Goal: Task Accomplishment & Management: Complete application form

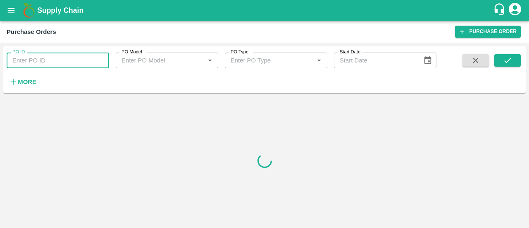
click at [37, 65] on input "PO ID" at bounding box center [58, 61] width 103 height 16
paste input "175398"
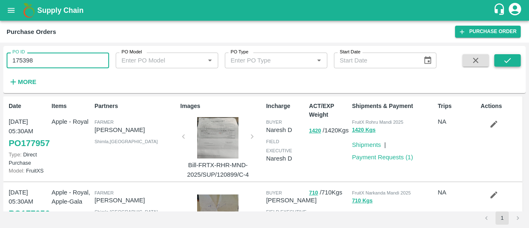
type input "175398"
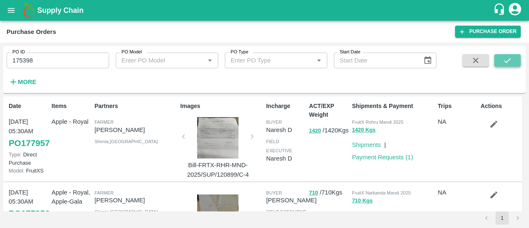
click at [503, 65] on button "submit" at bounding box center [508, 60] width 26 height 12
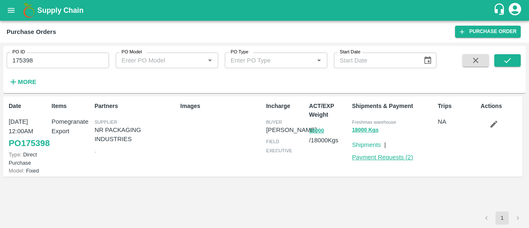
click at [376, 158] on link "Payment Requests ( 2 )" at bounding box center [382, 157] width 61 height 7
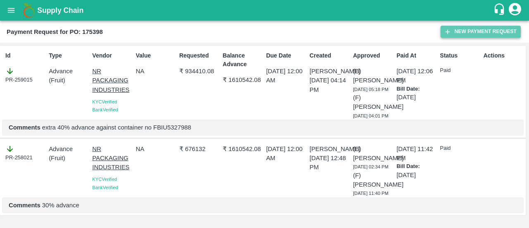
click at [463, 30] on button "New Payment Request" at bounding box center [481, 32] width 80 height 12
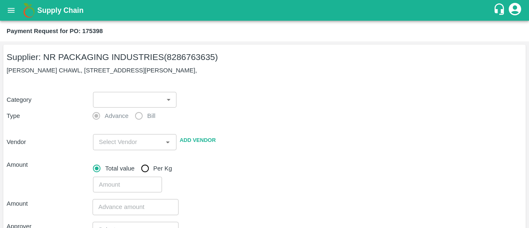
click at [138, 108] on label "Bill" at bounding box center [143, 116] width 25 height 17
click at [157, 99] on body "Supply Chain Payment Request for PO: 175398 Supplier: NR PACKAGING INDUSTRIES (…" at bounding box center [264, 114] width 529 height 228
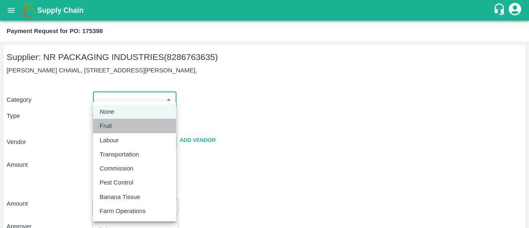
click at [115, 125] on div "Fruit" at bounding box center [108, 125] width 17 height 9
type input "1"
type input "NR PACKAGING INDUSTRIES - 8286763635(Supplier)"
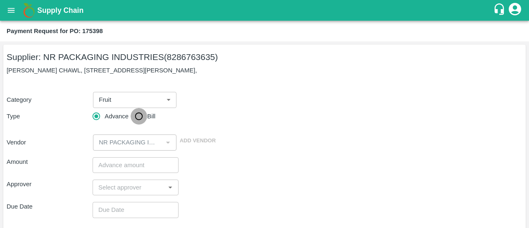
click at [143, 115] on input "Bill" at bounding box center [139, 116] width 17 height 17
radio input "true"
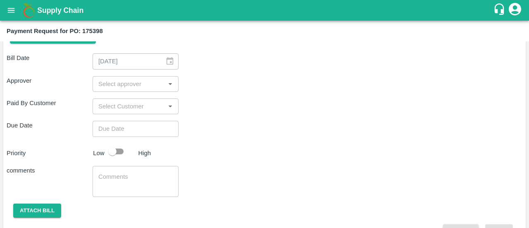
scroll to position [125, 0]
click at [160, 35] on div "Payment Request for PO: 175398" at bounding box center [264, 31] width 514 height 11
click at [139, 85] on input "input" at bounding box center [128, 83] width 67 height 11
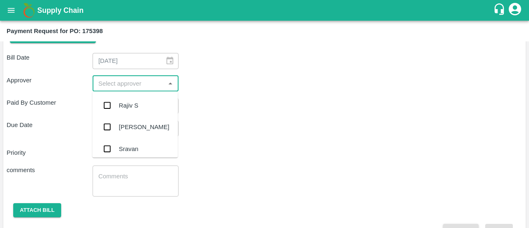
scroll to position [0, 0]
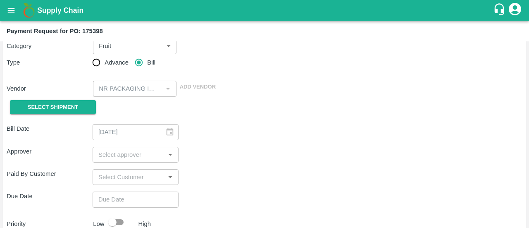
click at [272, 87] on div "Vendor ​ Add Vendor" at bounding box center [262, 86] width 519 height 19
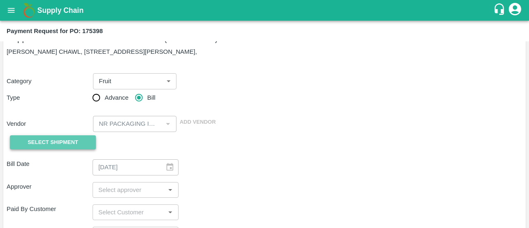
click at [74, 137] on button "Select Shipment" at bounding box center [53, 142] width 86 height 14
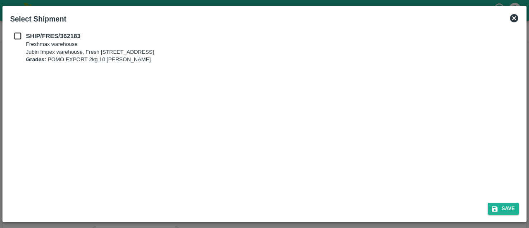
click at [21, 41] on div "SHIP/FRES/362183 Freshmax warehouse Jubin Impex warehouse, Fresh max 103, Secto…" at bounding box center [264, 47] width 509 height 32
click at [16, 34] on input "checkbox" at bounding box center [18, 35] width 16 height 9
checkbox input "true"
click at [497, 209] on icon "submit" at bounding box center [495, 209] width 6 height 6
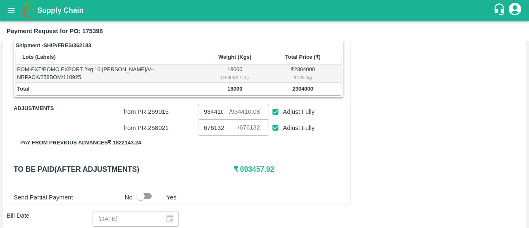
scroll to position [134, 0]
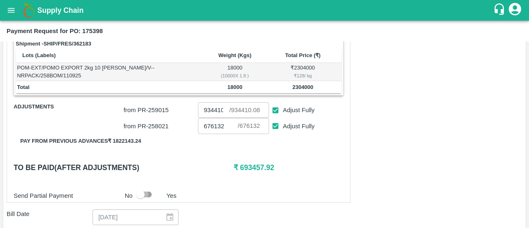
click at [152, 196] on input "checkbox" at bounding box center [140, 195] width 47 height 16
checkbox input "true"
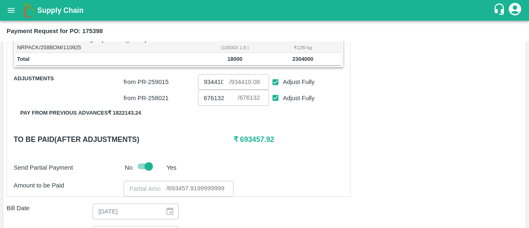
scroll to position [163, 0]
click at [127, 185] on input "number" at bounding box center [145, 188] width 43 height 16
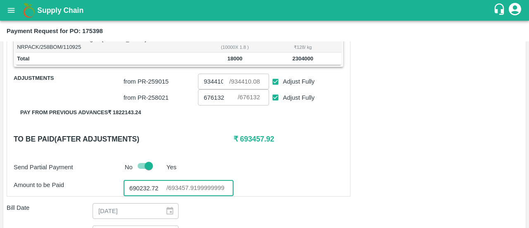
type input "690232.72"
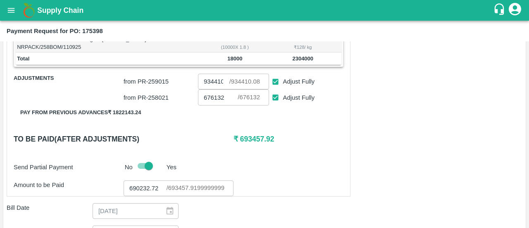
click at [364, 177] on div "Shipment - SHIP/FRES/362183 Lots (Labels) Weight (Kgs) Total Price (₹) POM-EXT/…" at bounding box center [265, 199] width 516 height 380
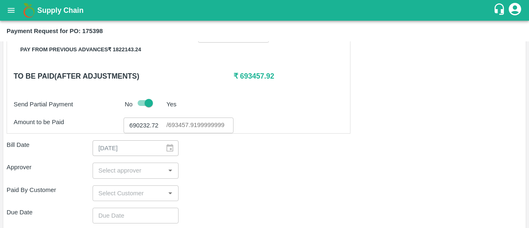
scroll to position [250, 0]
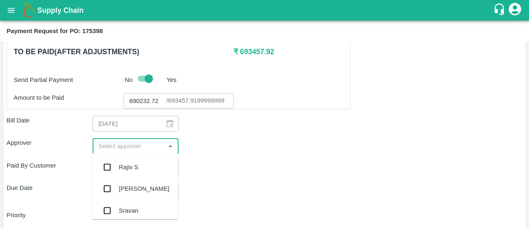
click at [129, 144] on input "input" at bounding box center [128, 146] width 67 height 11
type input "ayu"
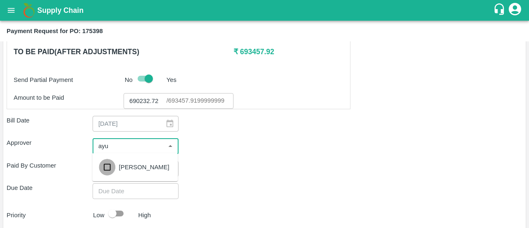
click at [112, 171] on input "checkbox" at bounding box center [107, 167] width 17 height 17
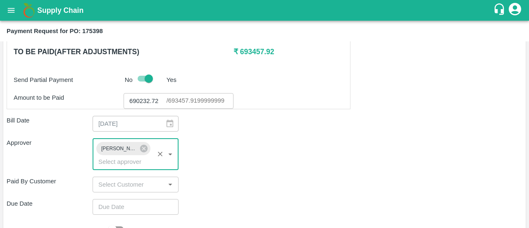
type input "DD/MM/YYYY hh:mm aa"
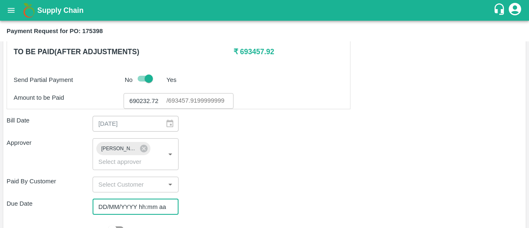
click at [122, 205] on input "DD/MM/YYYY hh:mm aa" at bounding box center [133, 207] width 80 height 16
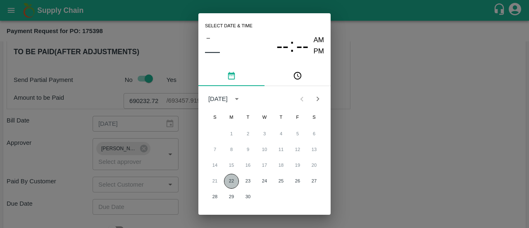
click at [235, 179] on button "22" at bounding box center [231, 181] width 15 height 15
type input "22/09/2025 12:00 AM"
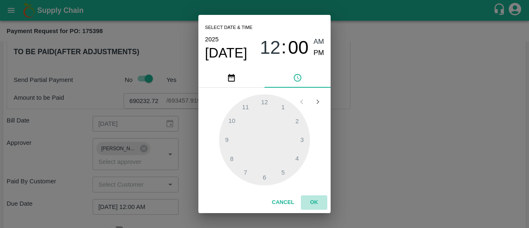
click at [318, 201] on button "OK" at bounding box center [314, 202] width 26 height 14
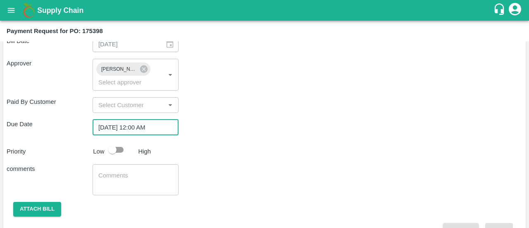
scroll to position [342, 0]
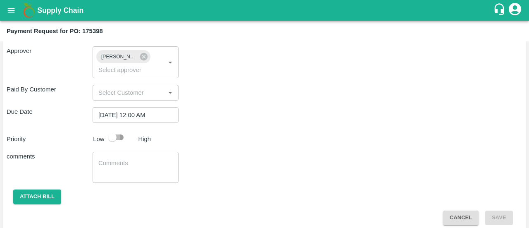
click at [119, 135] on input "checkbox" at bounding box center [112, 137] width 47 height 16
checkbox input "true"
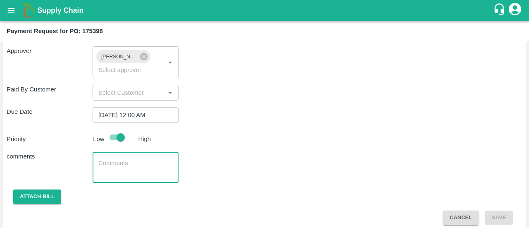
click at [117, 172] on textarea at bounding box center [135, 167] width 74 height 17
type textarea "e"
paste textarea "FBIU5327988"
type textarea "remaining payment against container FBIU5327988"
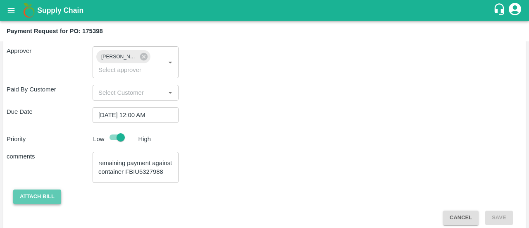
click at [49, 192] on button "Attach bill" at bounding box center [37, 196] width 48 height 14
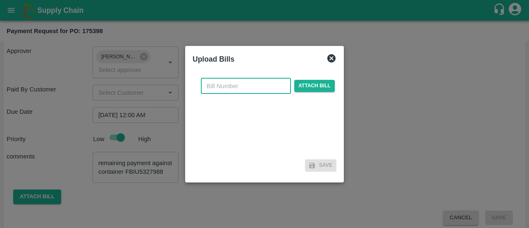
click at [239, 89] on input "text" at bounding box center [246, 86] width 90 height 16
type input "175398"
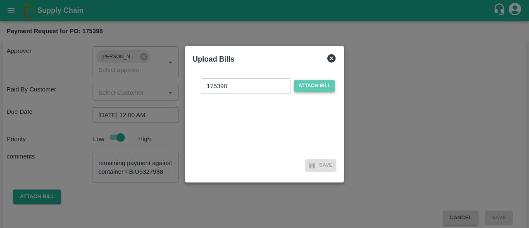
click at [295, 83] on span "Attach bill" at bounding box center [314, 86] width 41 height 12
click at [0, 0] on input "Attach bill" at bounding box center [0, 0] width 0 height 0
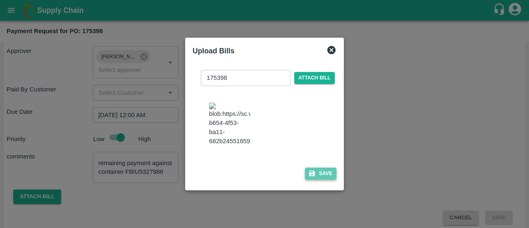
click at [309, 176] on icon "button" at bounding box center [312, 173] width 6 height 6
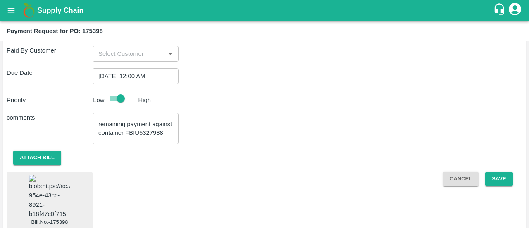
scroll to position [407, 0]
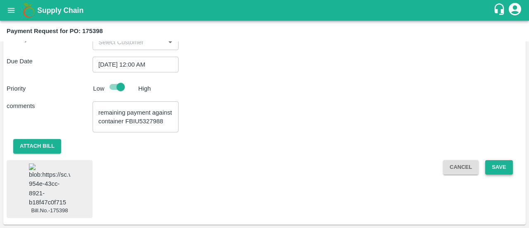
click at [486, 160] on button "Save" at bounding box center [499, 167] width 27 height 14
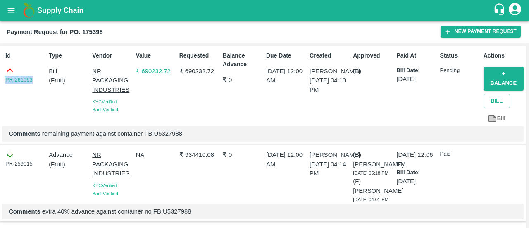
drag, startPoint x: 36, startPoint y: 84, endPoint x: 0, endPoint y: 85, distance: 36.0
click at [0, 85] on div "Id PR-261063 Type Bill ( Fruit ) Vendor NR PACKAGING INDUSTRIES KYC Verified Ba…" at bounding box center [263, 95] width 526 height 98
copy link "PR-261063"
drag, startPoint x: 214, startPoint y: 69, endPoint x: 184, endPoint y: 66, distance: 30.8
click at [184, 66] on div "Requested ₹ 690232.72" at bounding box center [197, 87] width 43 height 78
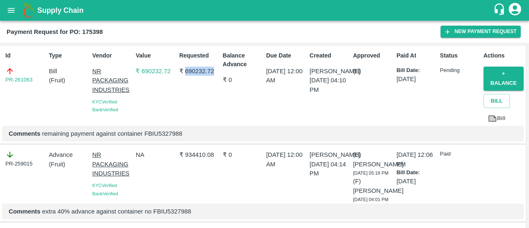
copy p "690232.72"
